Goal: Task Accomplishment & Management: Use online tool/utility

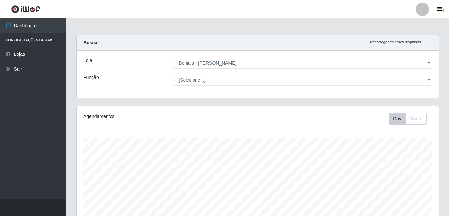
select select "230"
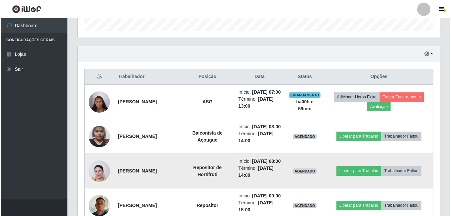
scroll to position [240, 0]
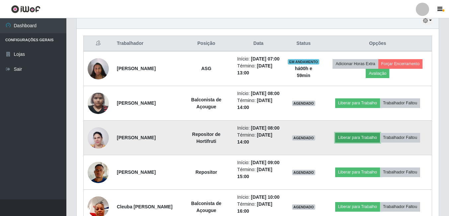
click at [365, 142] on button "Liberar para Trabalho" at bounding box center [357, 137] width 45 height 9
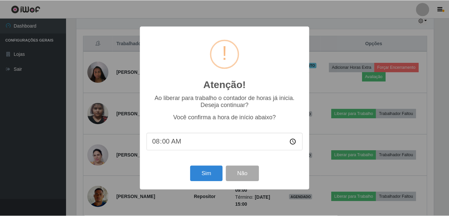
scroll to position [138, 359]
click at [206, 176] on button "Sim" at bounding box center [207, 174] width 32 height 16
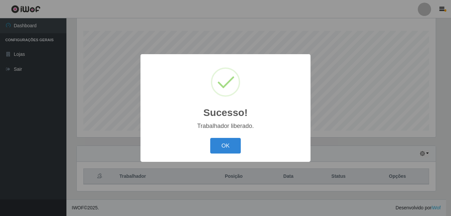
click at [210, 138] on button "OK" at bounding box center [225, 146] width 31 height 16
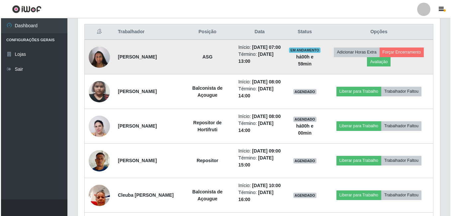
scroll to position [240, 0]
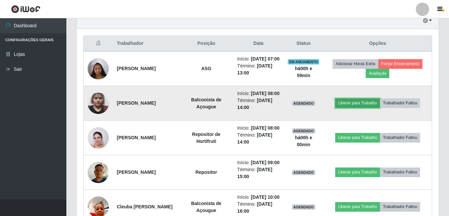
click at [363, 108] on button "Liberar para Trabalho" at bounding box center [357, 102] width 45 height 9
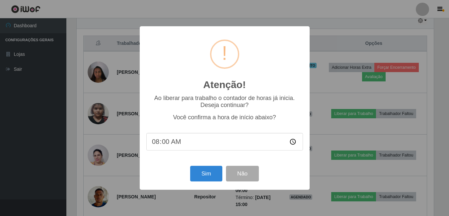
scroll to position [138, 359]
click at [199, 171] on button "Sim" at bounding box center [207, 174] width 32 height 16
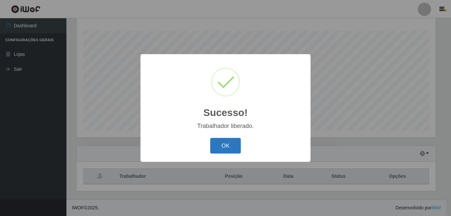
click at [228, 143] on button "OK" at bounding box center [225, 146] width 31 height 16
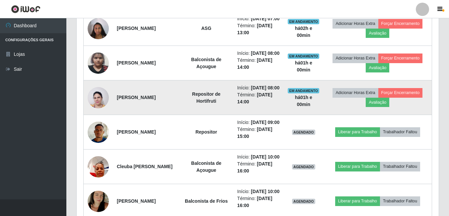
scroll to position [296, 0]
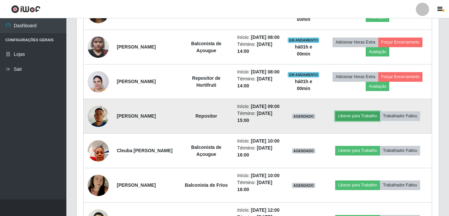
click at [357, 120] on button "Liberar para Trabalho" at bounding box center [357, 115] width 45 height 9
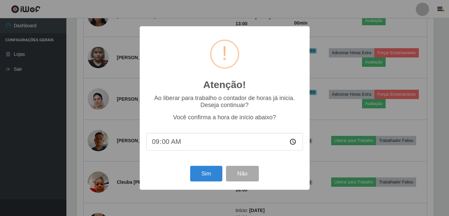
scroll to position [138, 359]
click at [213, 177] on button "Sim" at bounding box center [207, 174] width 32 height 16
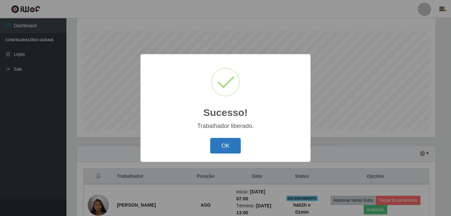
click at [214, 142] on button "OK" at bounding box center [225, 146] width 31 height 16
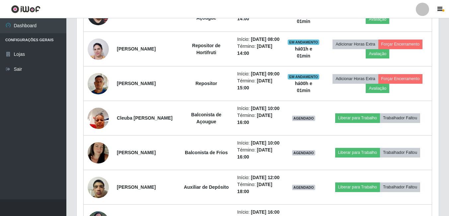
scroll to position [339, 0]
